Goal: Information Seeking & Learning: Learn about a topic

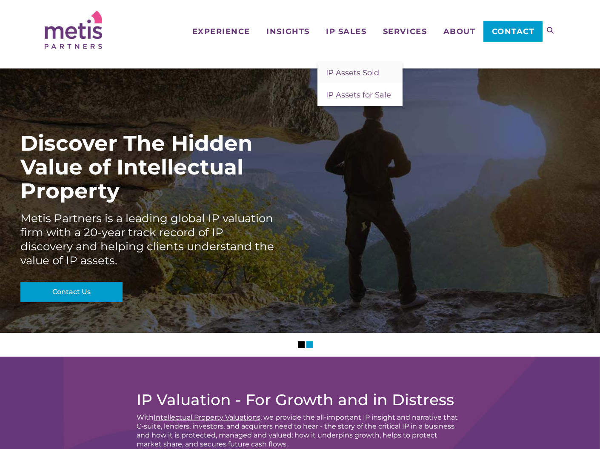
click at [348, 74] on span "IP Assets Sold" at bounding box center [352, 72] width 53 height 9
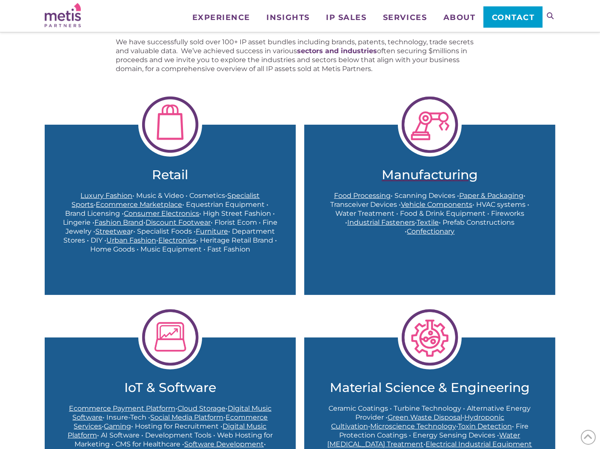
scroll to position [340, 0]
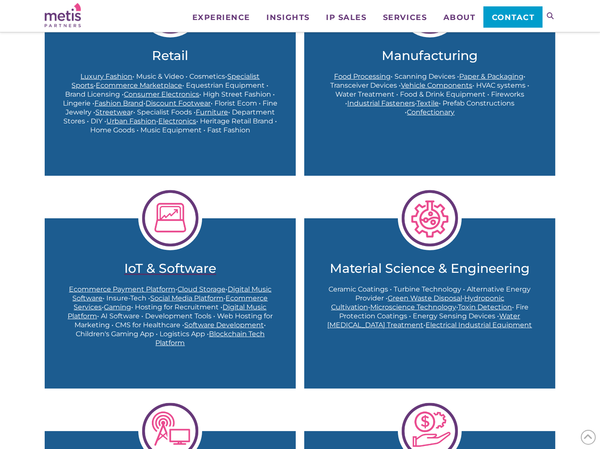
click at [106, 261] on h2 "IoT & Software" at bounding box center [170, 268] width 217 height 15
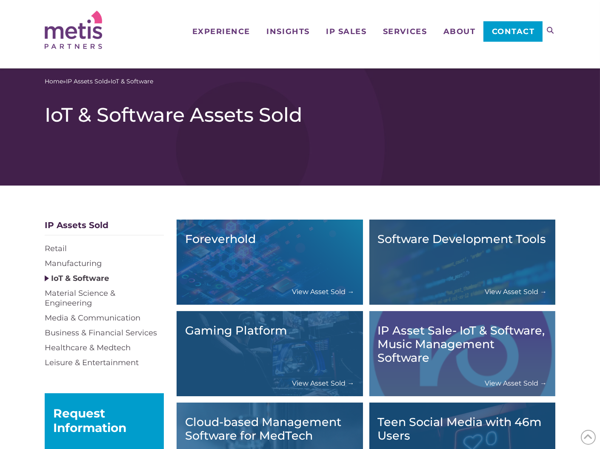
click at [332, 287] on link "View Asset Sold →" at bounding box center [323, 291] width 62 height 9
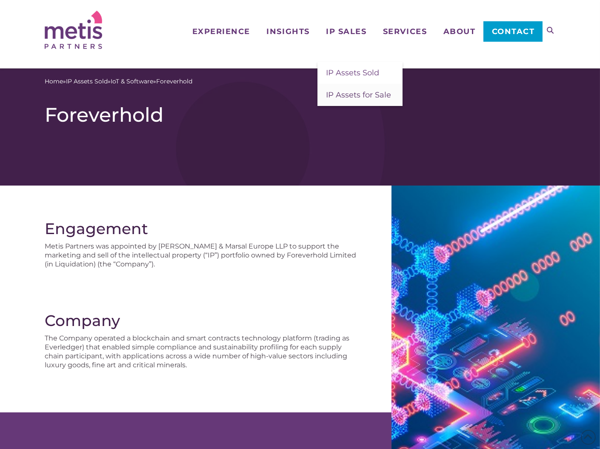
click at [349, 97] on span "IP Assets for Sale" at bounding box center [358, 94] width 65 height 9
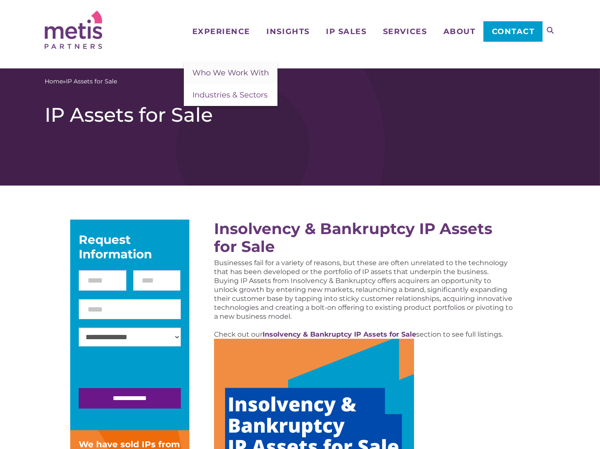
click at [218, 73] on span "Who We Work With" at bounding box center [230, 72] width 77 height 9
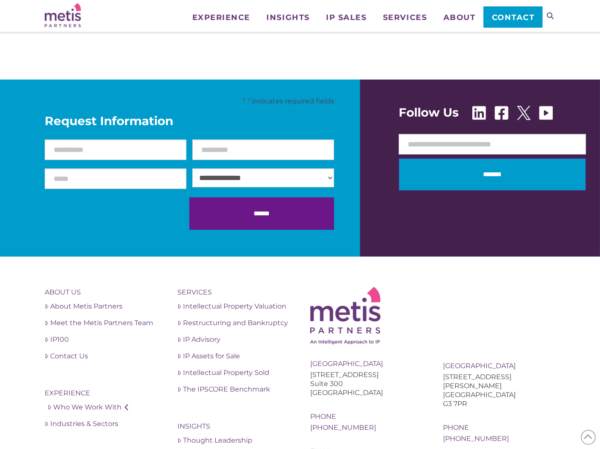
scroll to position [788, 0]
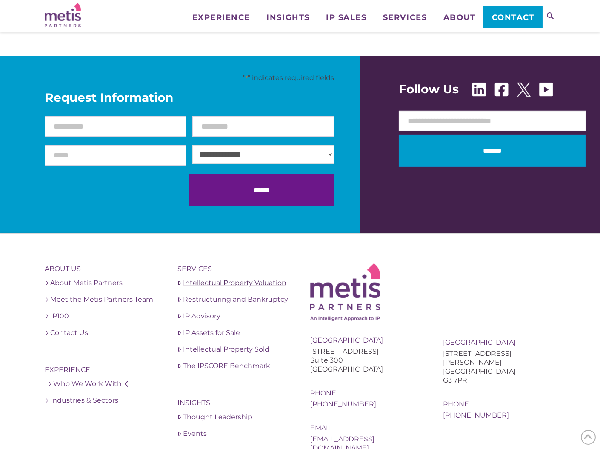
click at [210, 278] on link "Intellectual Property Valuation" at bounding box center [233, 283] width 112 height 10
